Goal: Information Seeking & Learning: Learn about a topic

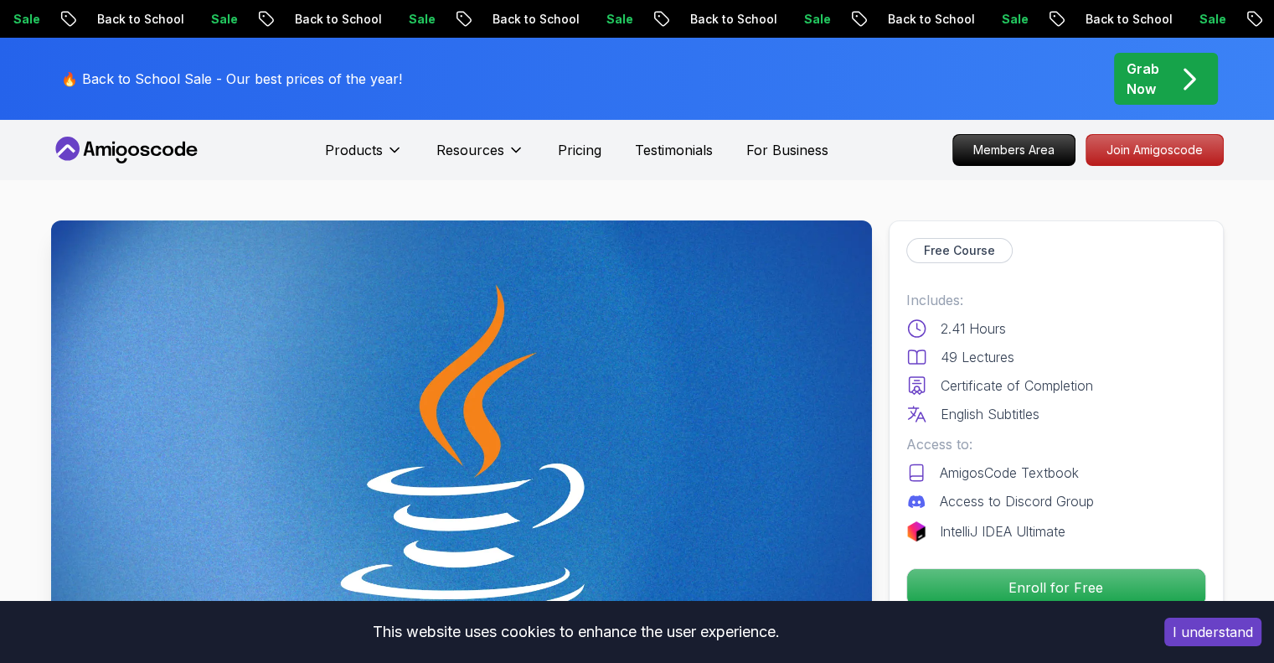
click at [124, 150] on icon at bounding box center [121, 151] width 11 height 10
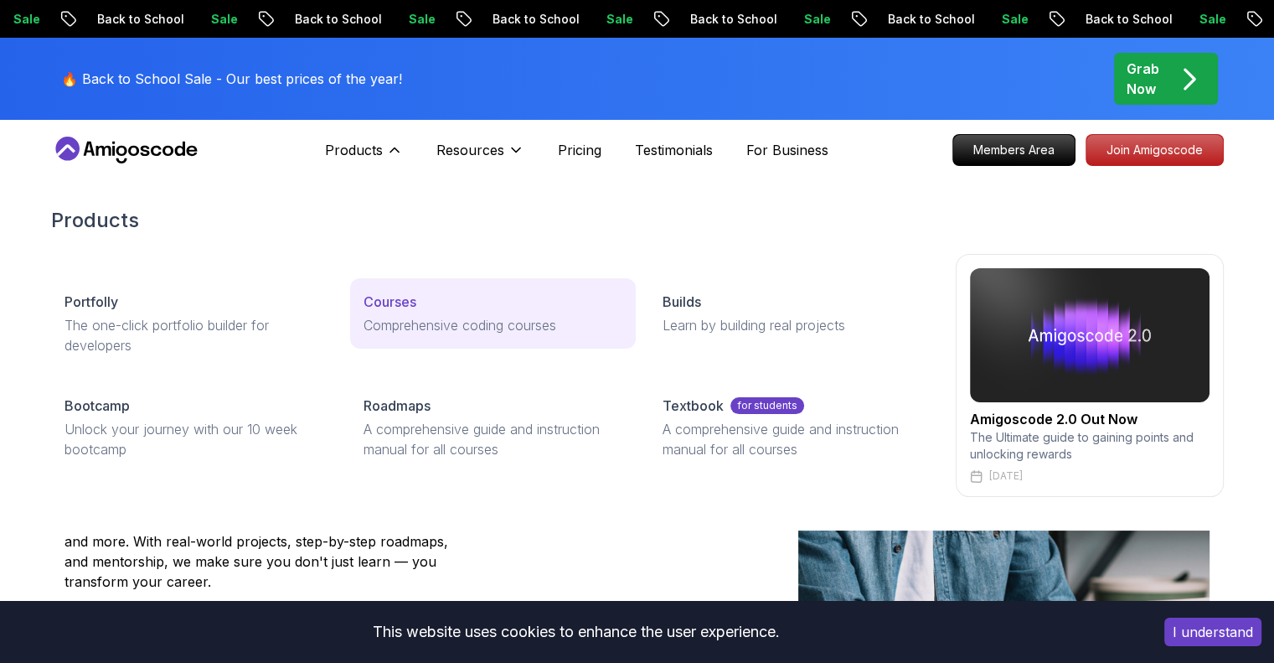
click at [389, 300] on p "Courses" at bounding box center [390, 302] width 53 height 20
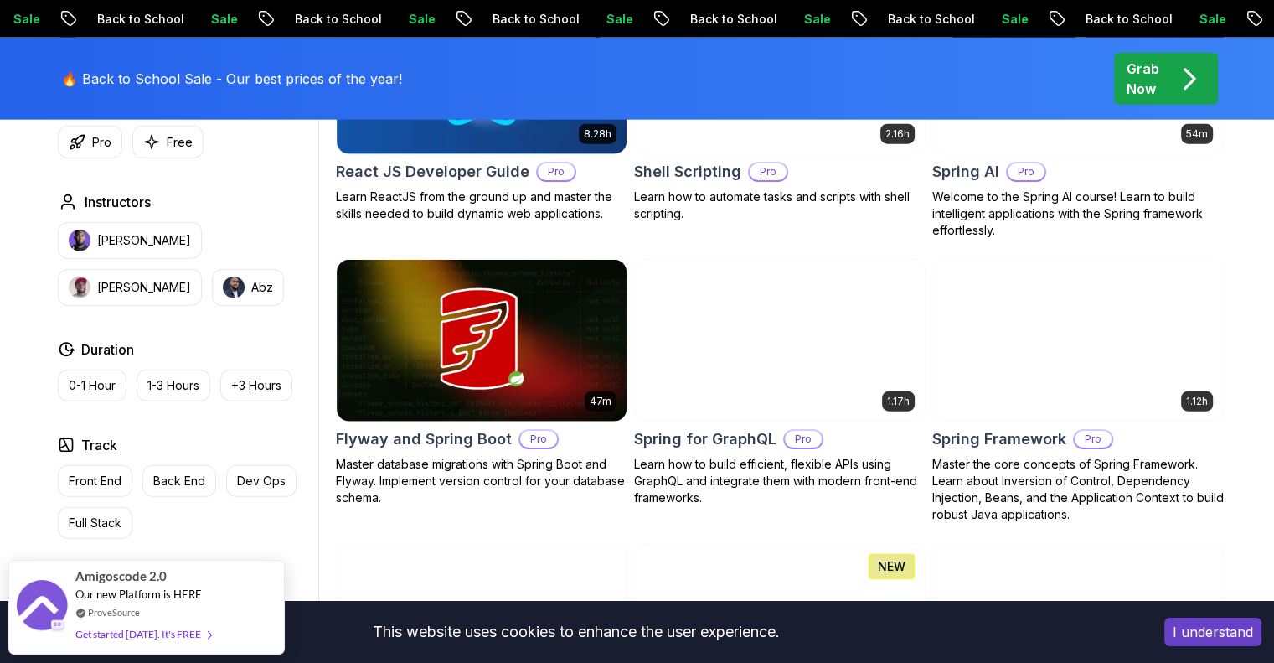
scroll to position [3943, 0]
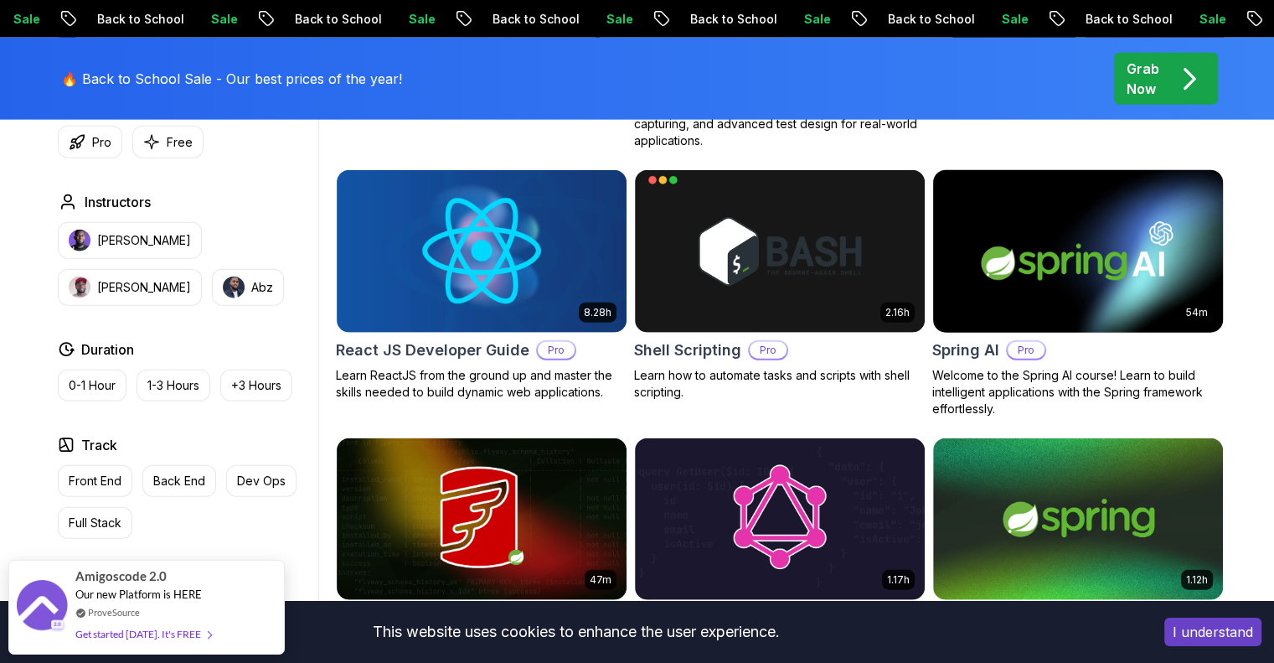
click at [1053, 243] on img at bounding box center [1078, 251] width 304 height 170
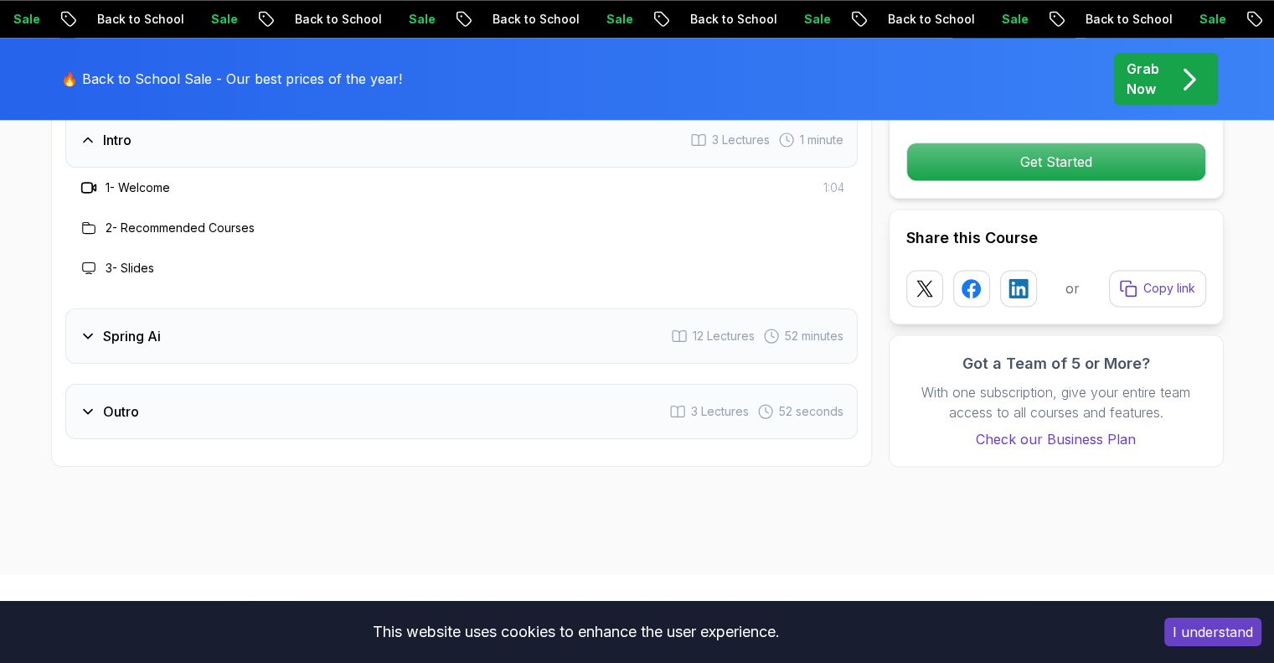
scroll to position [2235, 0]
click at [276, 330] on div "Spring Ai 12 Lectures 52 minutes" at bounding box center [461, 334] width 793 height 55
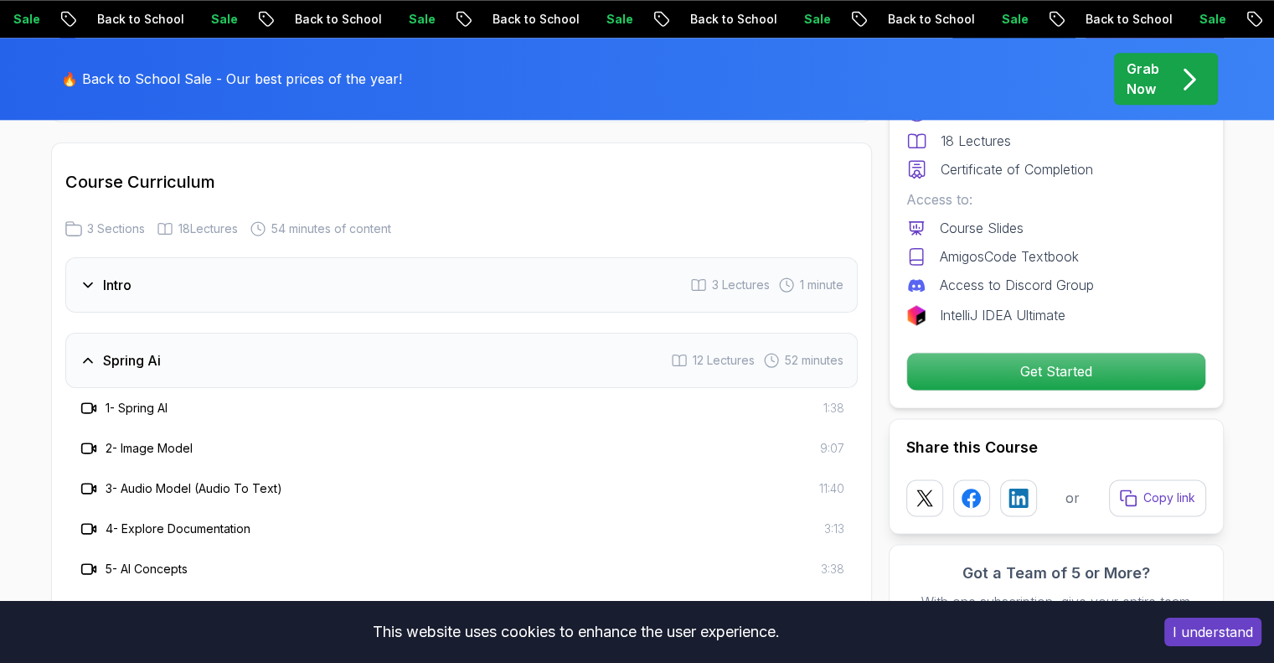
scroll to position [2061, 0]
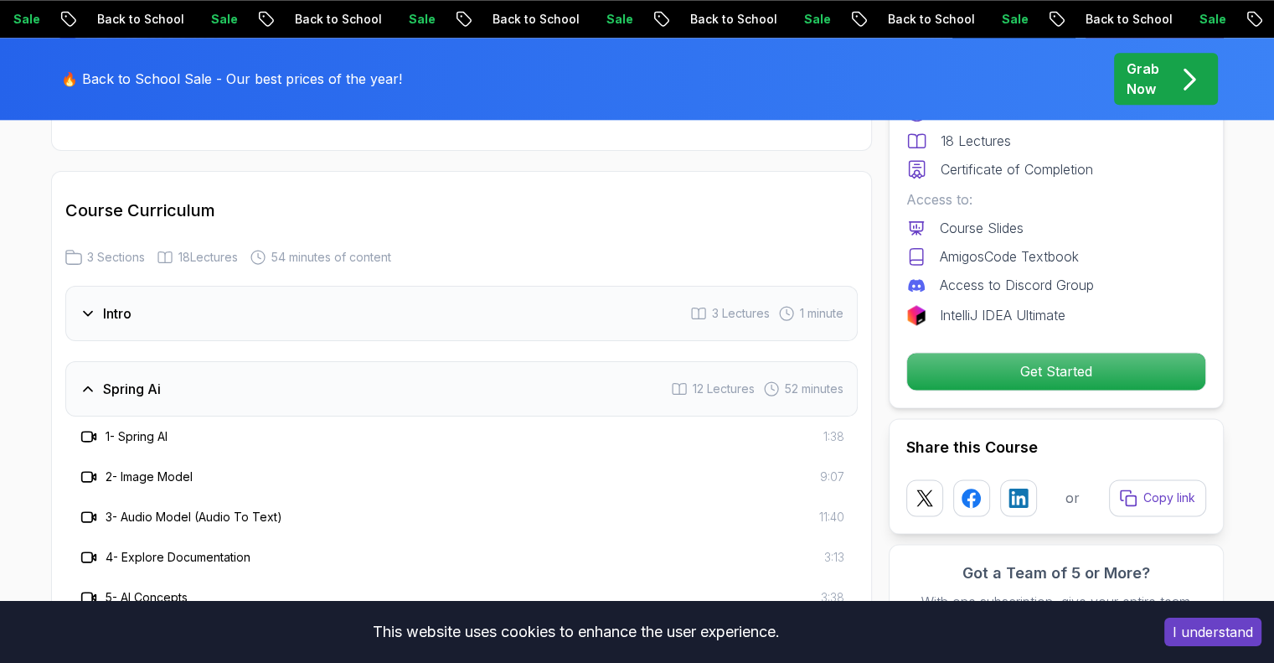
click at [304, 331] on div "Intro 3 Lectures 1 minute" at bounding box center [461, 313] width 793 height 55
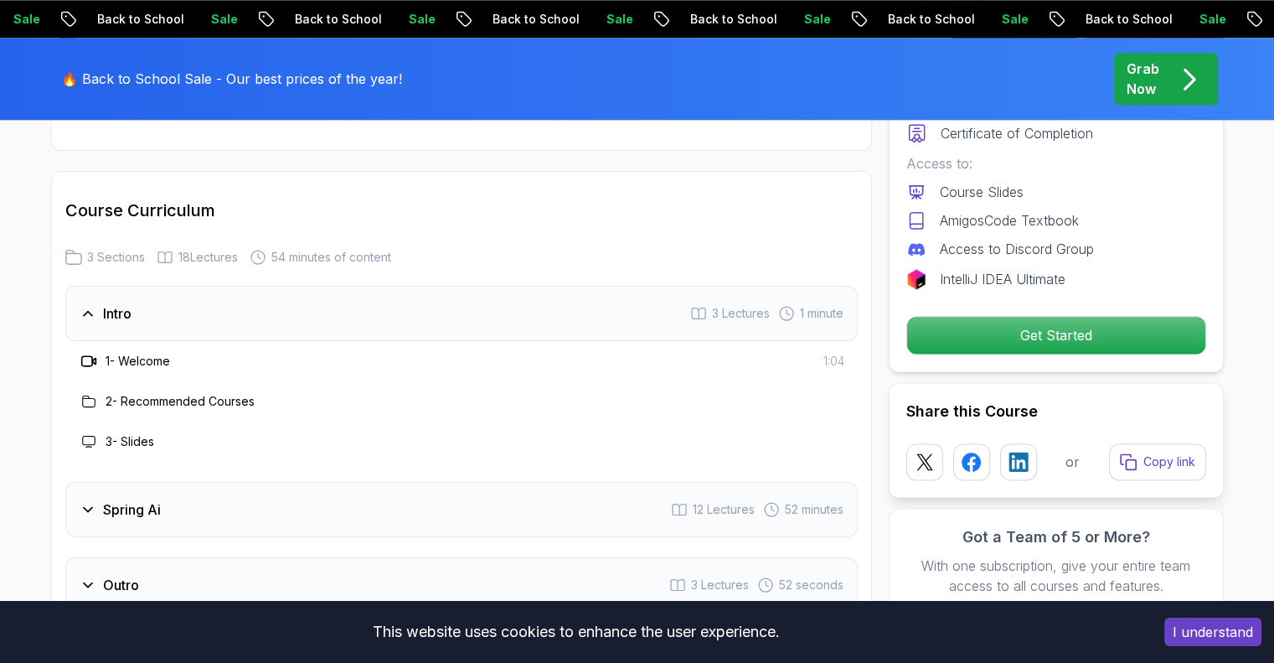
click at [182, 358] on div "1 - Welcome 1:04" at bounding box center [462, 361] width 766 height 20
click at [85, 356] on icon at bounding box center [88, 361] width 17 height 17
click at [828, 359] on span "1:04" at bounding box center [834, 361] width 21 height 17
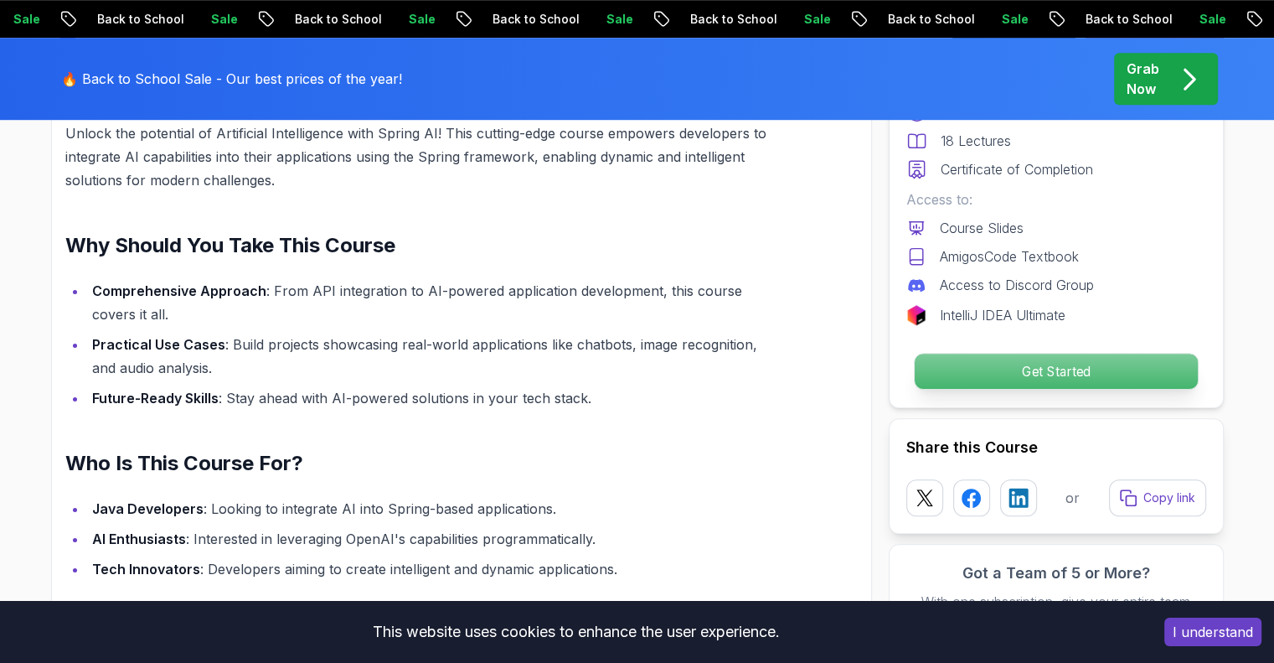
scroll to position [1201, 0]
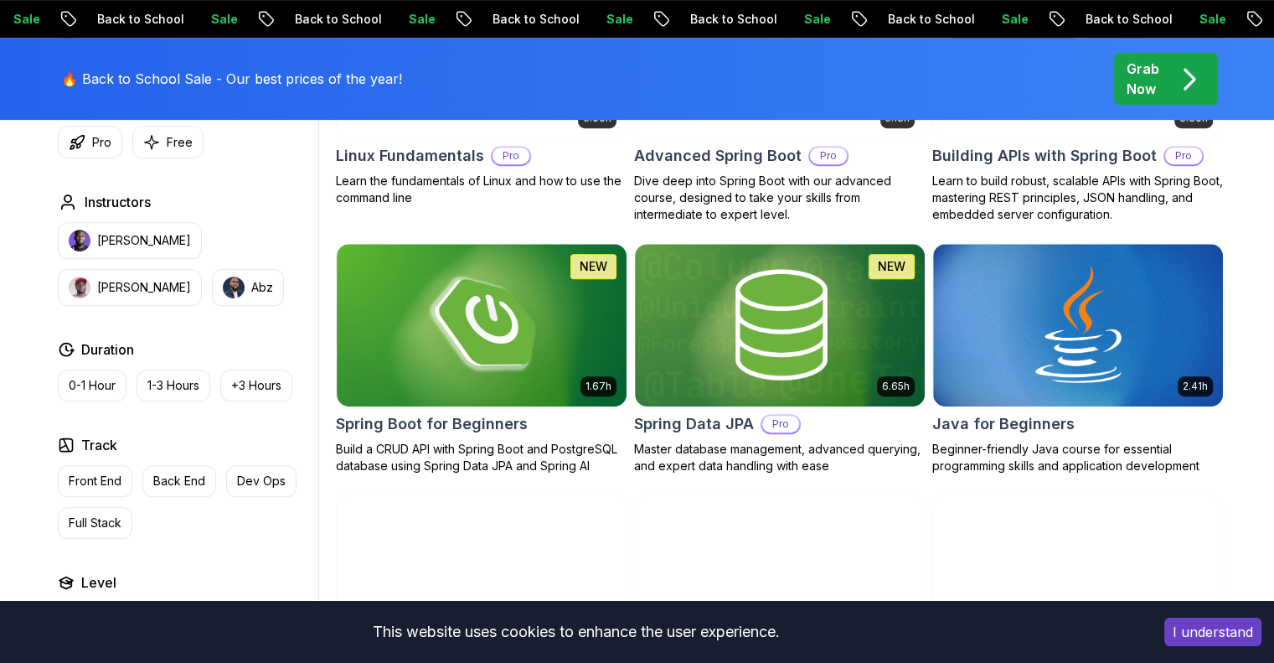
scroll to position [660, 0]
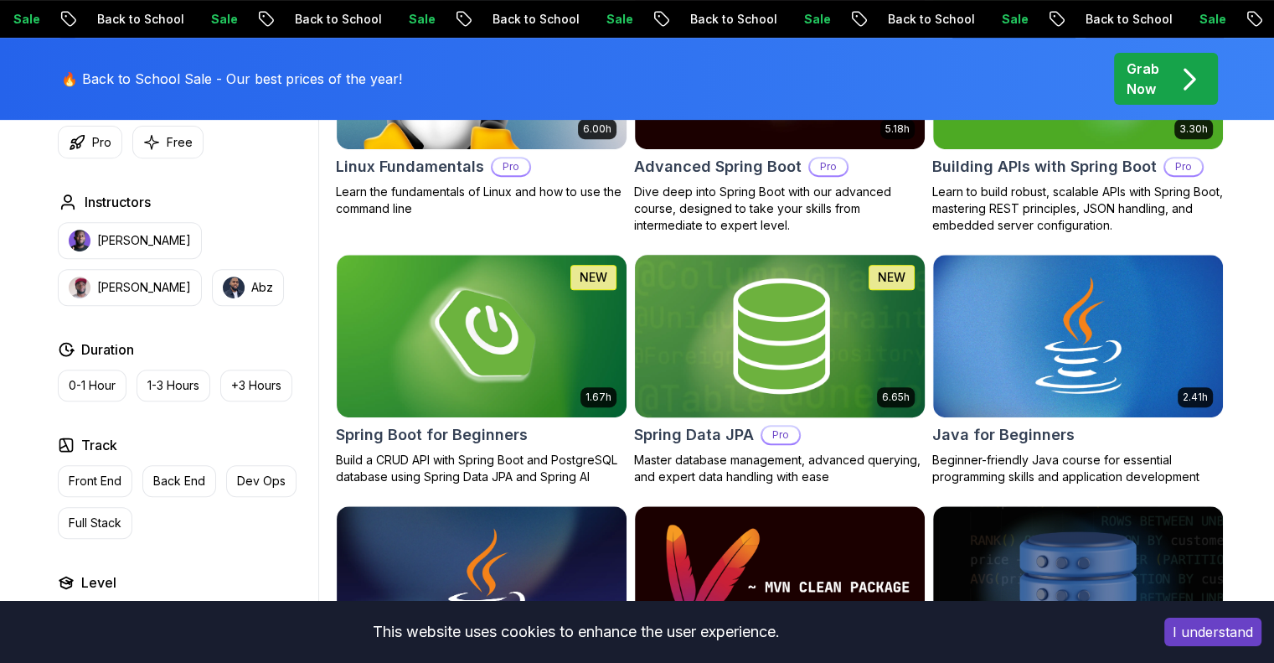
click at [751, 351] on img at bounding box center [779, 335] width 304 height 170
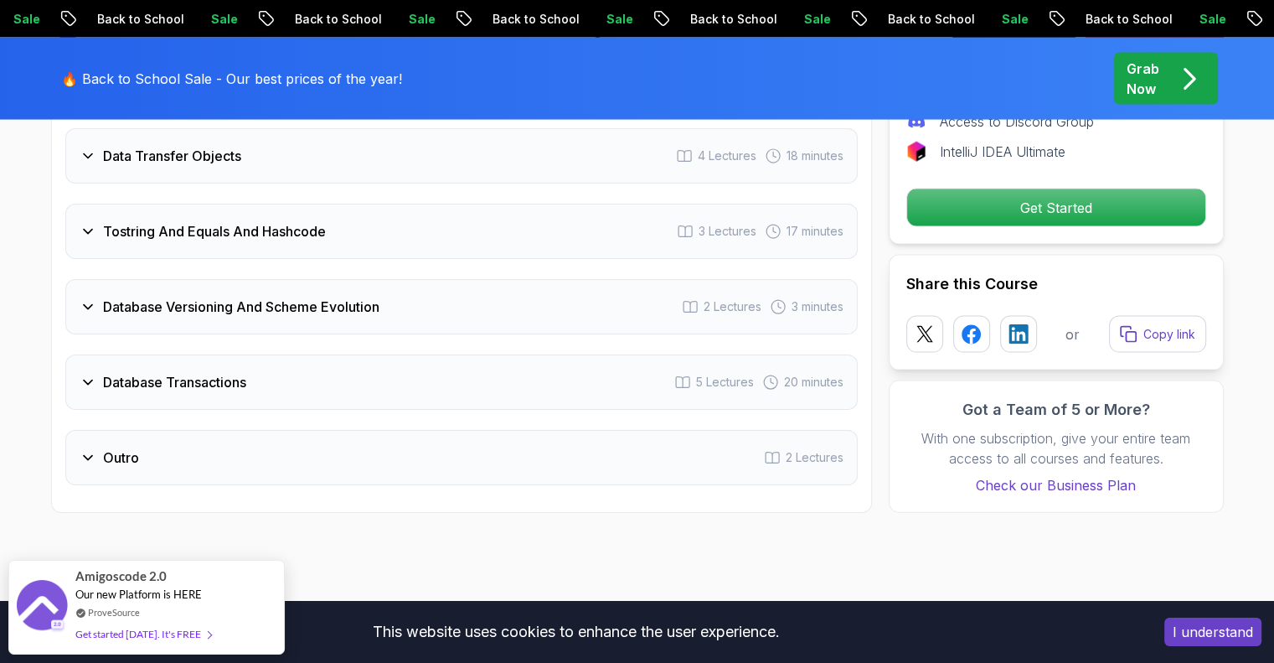
scroll to position [3515, 0]
click at [446, 285] on div "Database Versioning And Scheme Evolution 2 Lectures 3 minutes" at bounding box center [461, 306] width 793 height 55
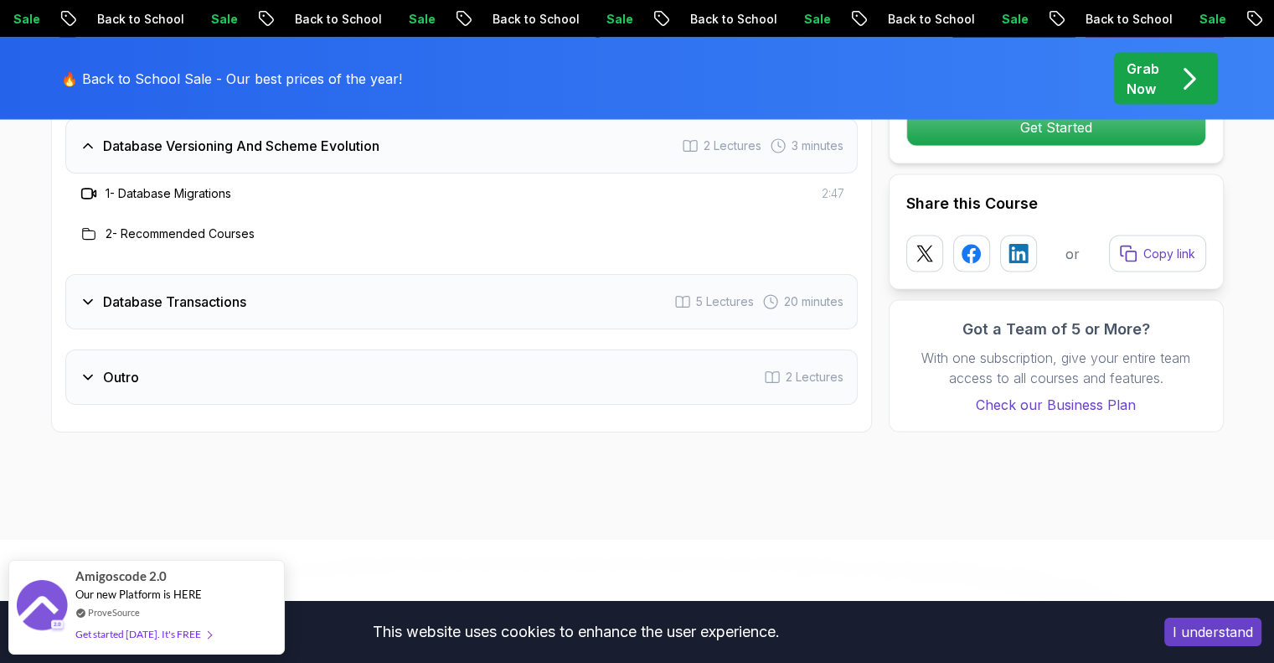
scroll to position [3354, 0]
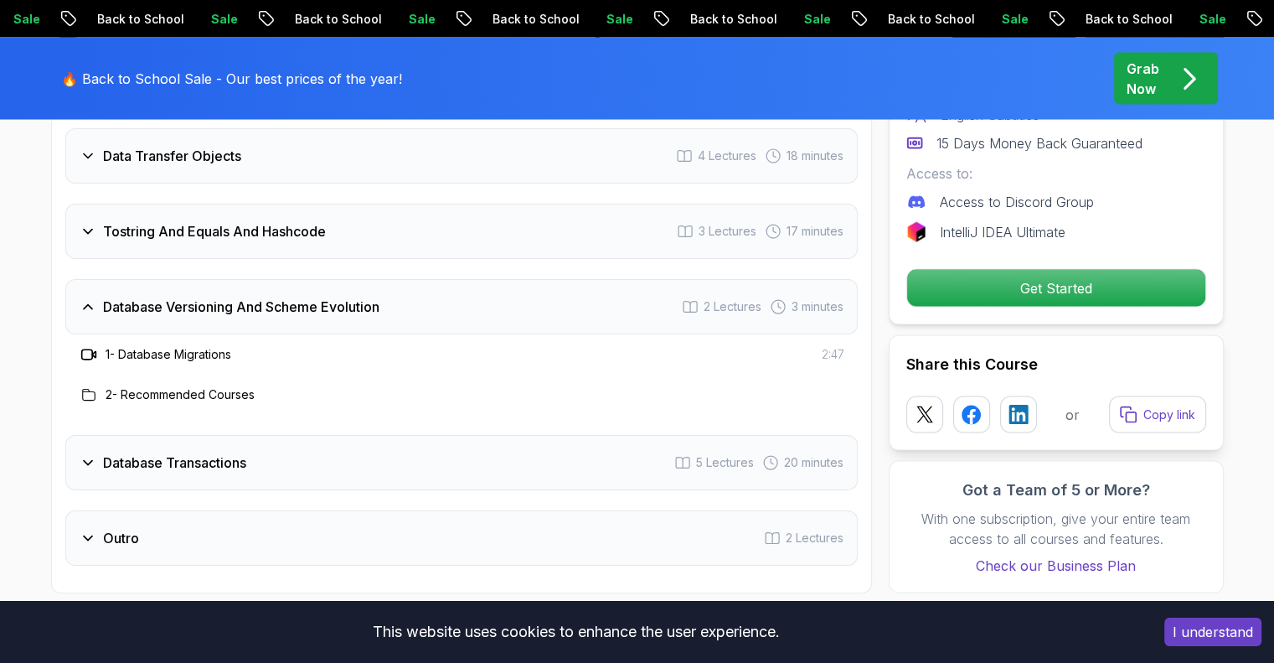
click at [446, 285] on div "Database Versioning And Scheme Evolution 2 Lectures 3 minutes" at bounding box center [461, 306] width 793 height 55
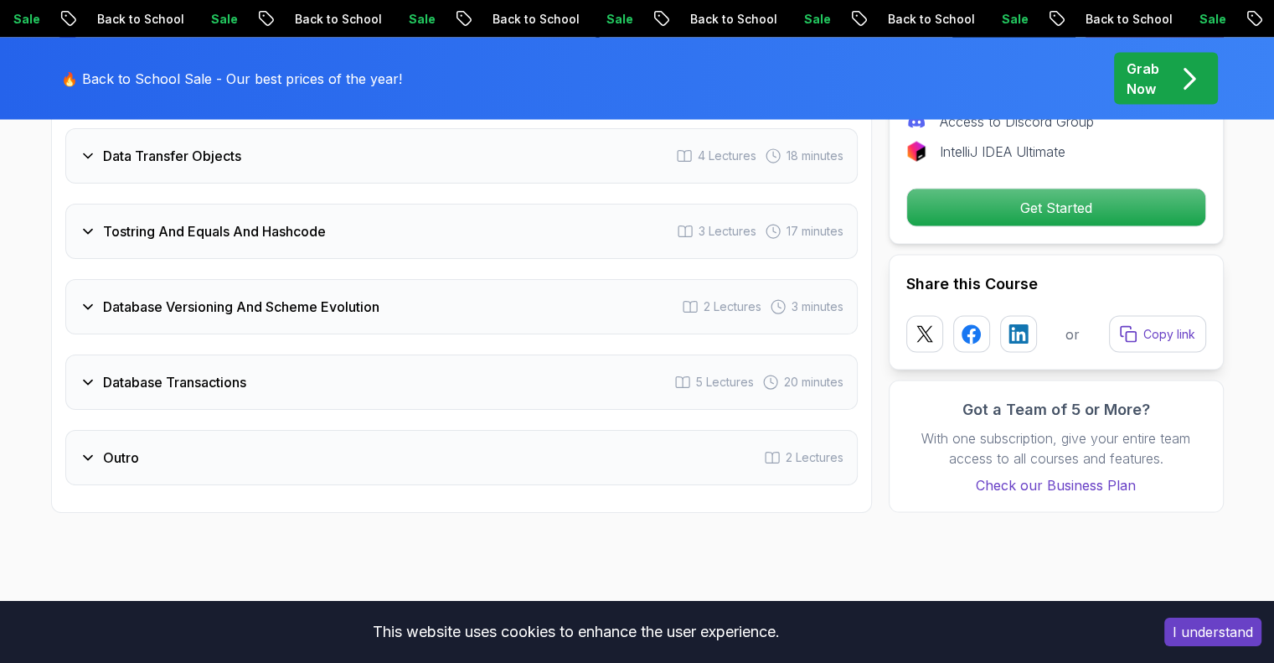
click at [399, 354] on div "Database Transactions 5 Lectures 20 minutes" at bounding box center [461, 381] width 793 height 55
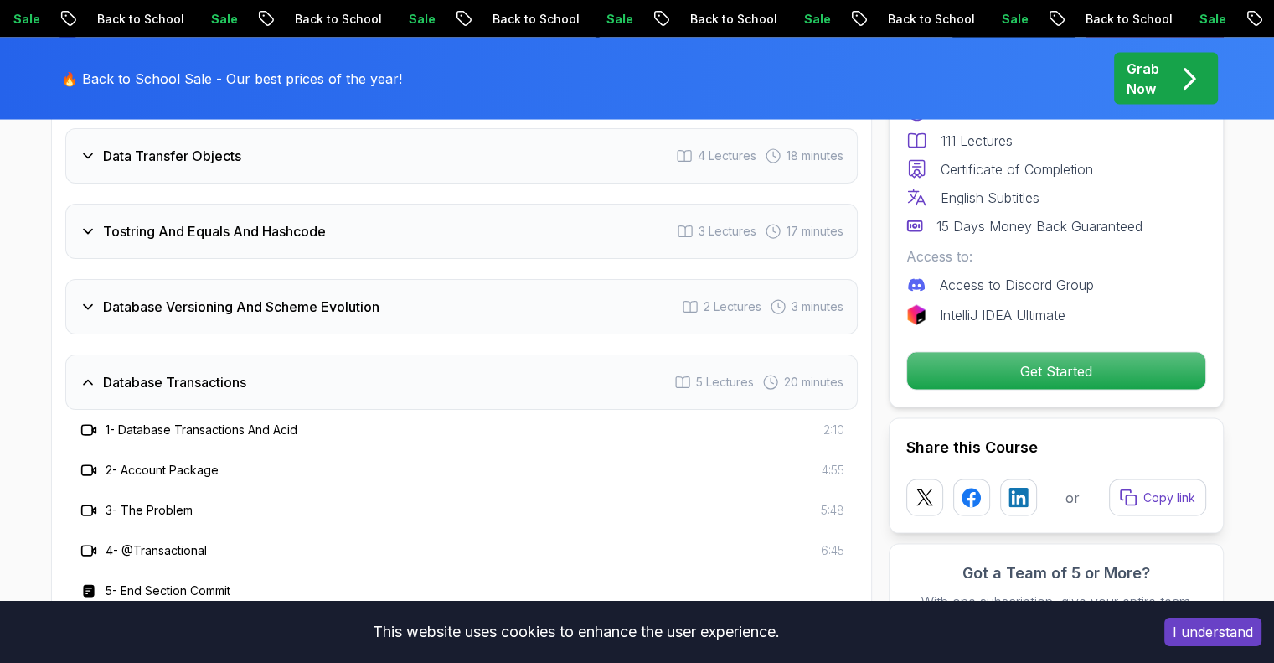
click at [399, 354] on div "Database Transactions 5 Lectures 20 minutes" at bounding box center [461, 381] width 793 height 55
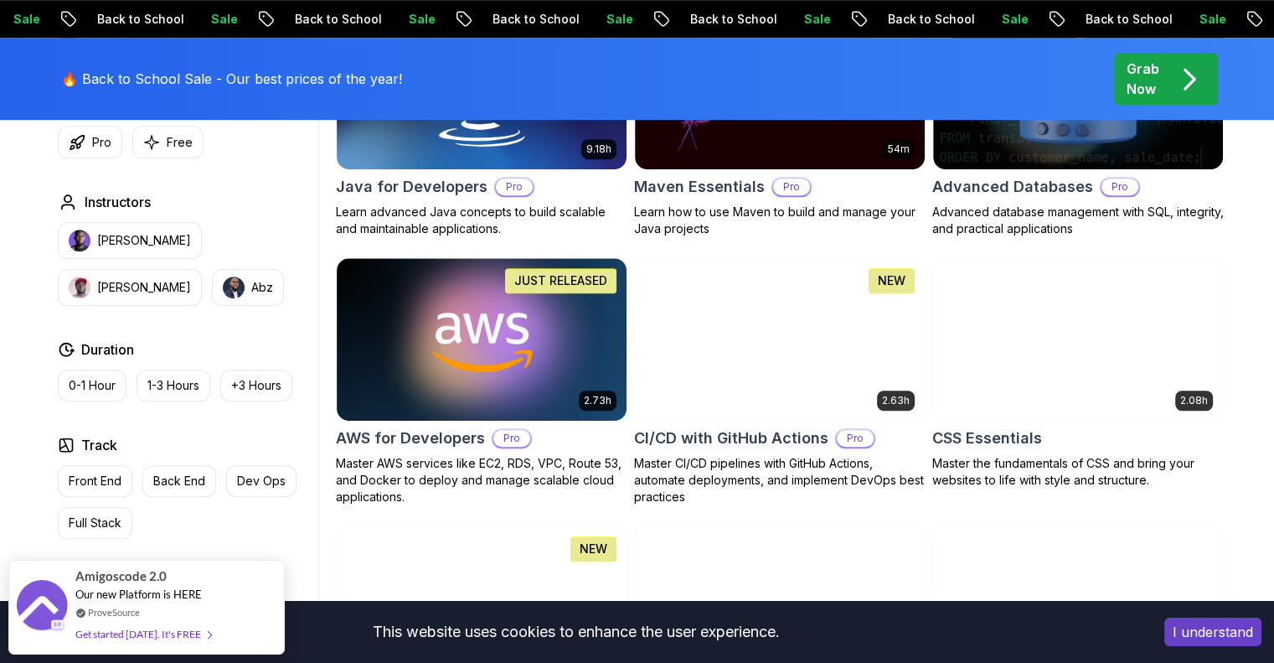
scroll to position [1165, 0]
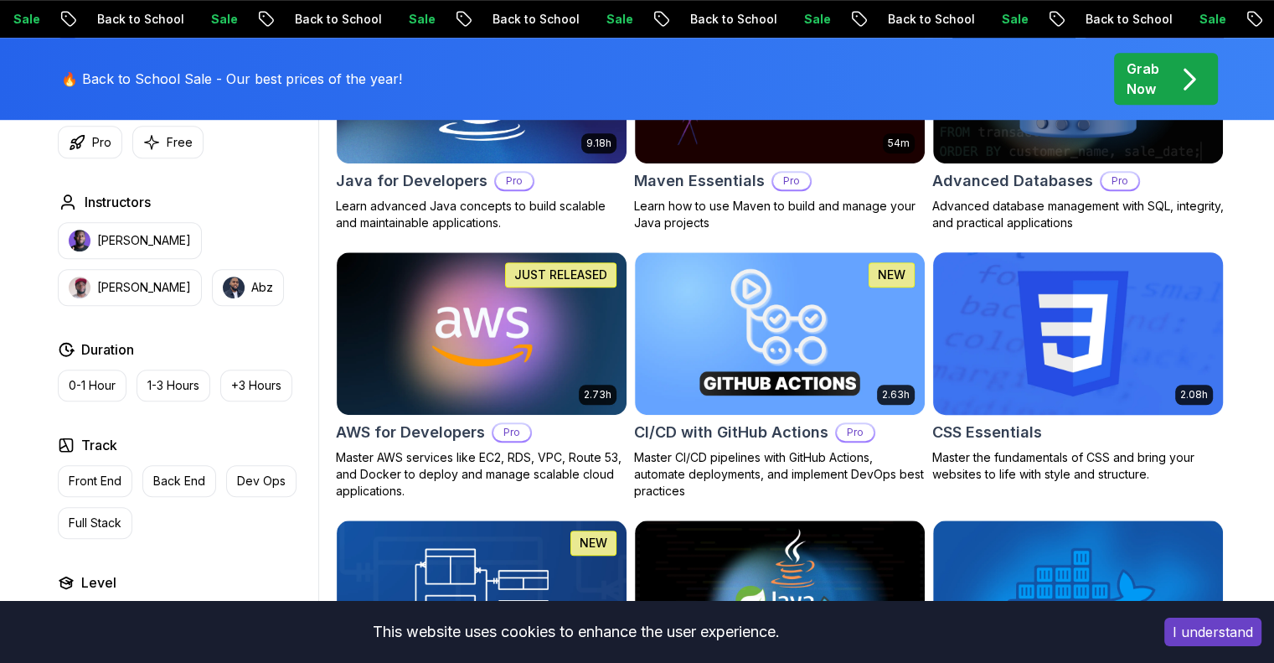
click at [1058, 341] on img at bounding box center [1078, 333] width 304 height 170
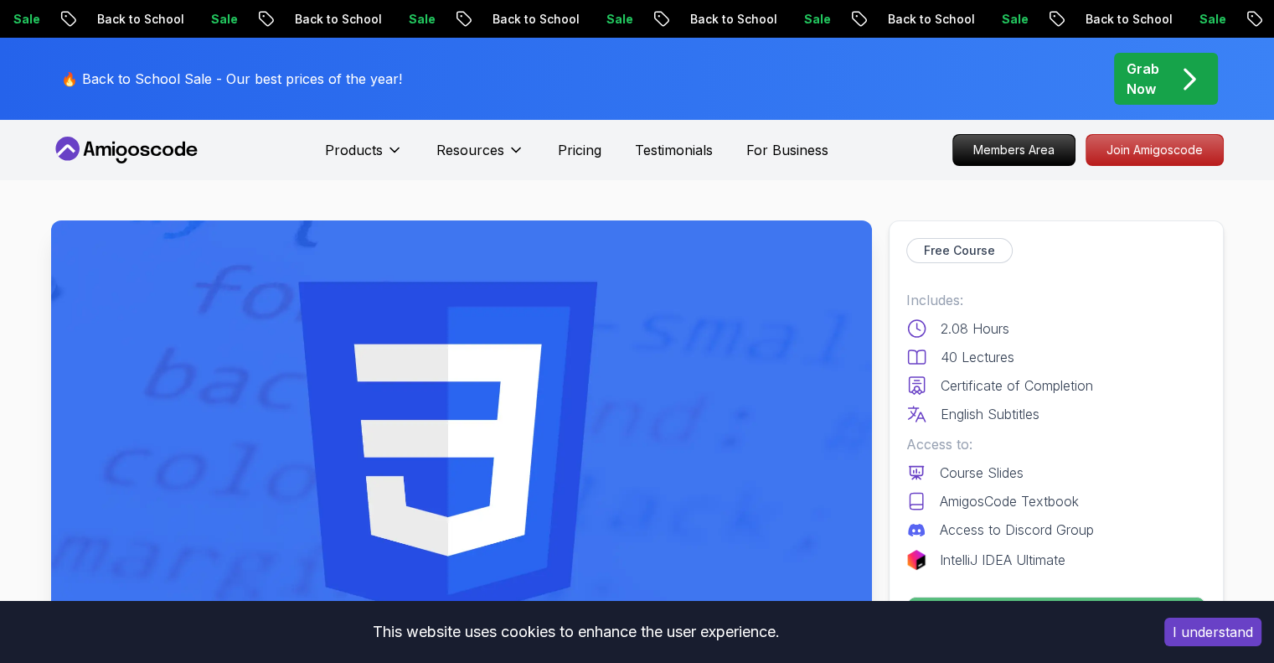
click at [147, 76] on p "🔥 Back to School Sale - Our best prices of the year!" at bounding box center [231, 79] width 341 height 20
click at [159, 152] on icon at bounding box center [155, 151] width 11 height 10
